Goal: Task Accomplishment & Management: Manage account settings

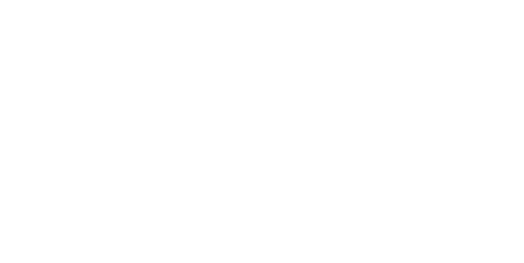
scroll to position [187, 0]
click at [438, 43] on button "Close" at bounding box center [423, 45] width 30 height 13
click at [108, 80] on button "Collaborate" at bounding box center [70, 71] width 78 height 20
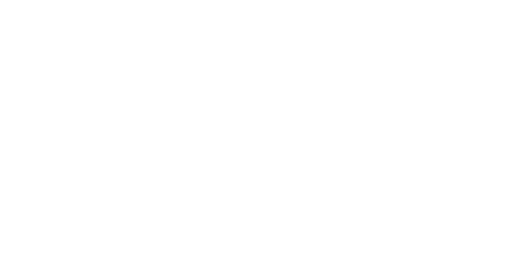
click at [76, 110] on div "Tracking" at bounding box center [64, 112] width 23 height 7
click at [108, 74] on button "Collaborate" at bounding box center [70, 71] width 78 height 20
click at [108, 105] on button "Tracking" at bounding box center [70, 112] width 78 height 20
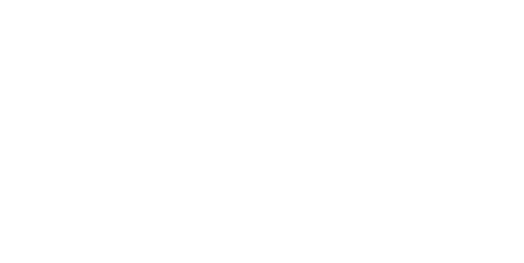
click at [79, 114] on div "Tracking" at bounding box center [67, 112] width 23 height 7
click at [51, 73] on div at bounding box center [45, 71] width 12 height 7
click at [394, 245] on button "@" at bounding box center [390, 241] width 10 height 10
click at [86, 71] on div "Collaborate" at bounding box center [69, 71] width 32 height 7
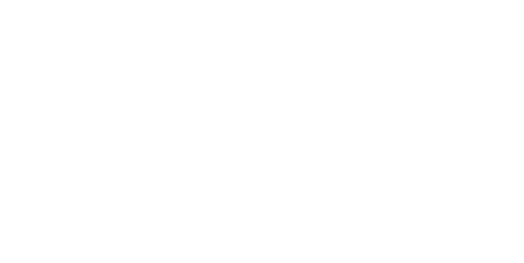
click at [108, 106] on button "Tracking" at bounding box center [70, 112] width 78 height 20
click at [438, 43] on button "Close" at bounding box center [423, 45] width 30 height 13
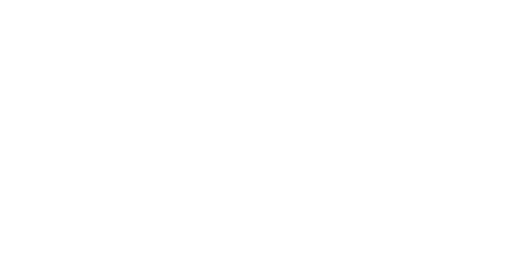
click at [112, 77] on button "Collaborate" at bounding box center [73, 71] width 78 height 20
click at [108, 118] on button "Tracking" at bounding box center [70, 112] width 78 height 20
click at [523, 263] on div "Order details Collaborate Checklists 0/0 Tracking Linked Orders Timeline Order …" at bounding box center [262, 131] width 524 height 263
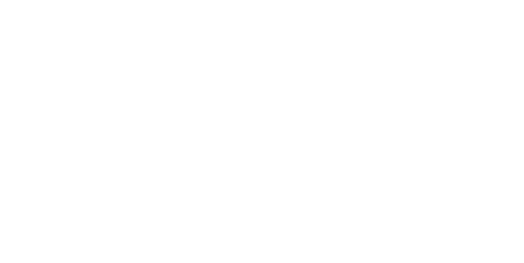
scroll to position [61, 0]
click at [89, 69] on div "Collaborate" at bounding box center [72, 71] width 32 height 7
click at [438, 51] on button "Close" at bounding box center [423, 45] width 30 height 13
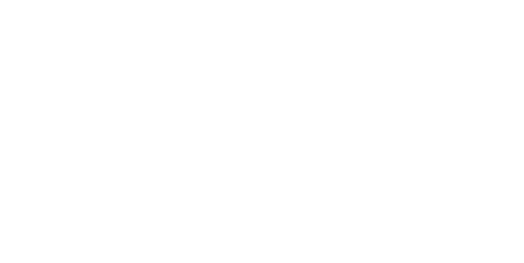
click at [112, 67] on button "Collaborate" at bounding box center [73, 71] width 78 height 20
click at [88, 52] on div "Order details" at bounding box center [70, 50] width 35 height 7
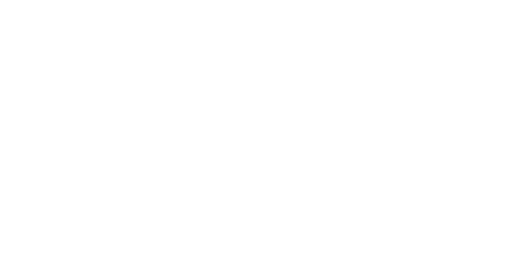
click at [485, 51] on div "Close Options" at bounding box center [446, 45] width 77 height 13
click at [438, 47] on button "Close" at bounding box center [423, 45] width 30 height 13
click at [89, 69] on div "Collaborate" at bounding box center [72, 71] width 32 height 7
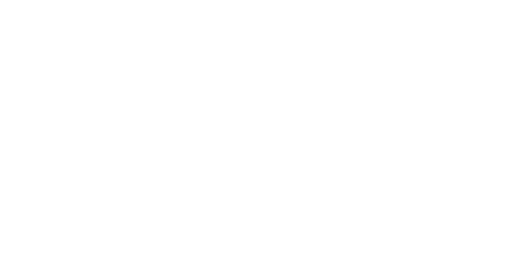
scroll to position [0, 0]
click at [438, 46] on button "Close" at bounding box center [423, 45] width 30 height 13
click at [108, 76] on button "Collaborate" at bounding box center [70, 71] width 78 height 20
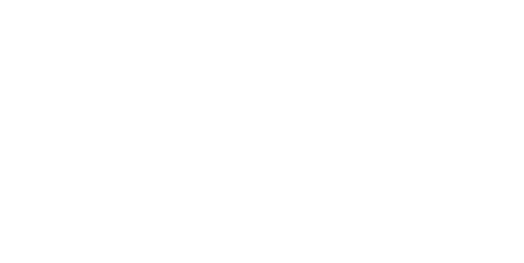
scroll to position [0, 0]
click at [438, 46] on button "Close" at bounding box center [423, 45] width 30 height 13
click at [86, 72] on div "Collaborate" at bounding box center [69, 71] width 32 height 7
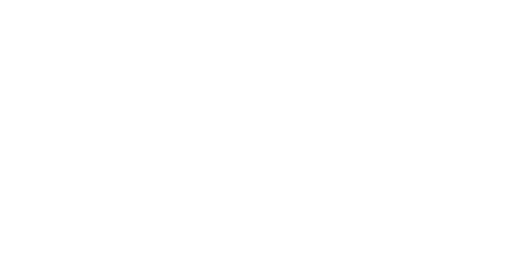
click at [108, 116] on button "Tracking" at bounding box center [70, 112] width 78 height 20
